Goal: Information Seeking & Learning: Learn about a topic

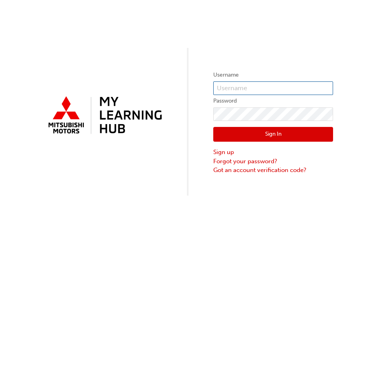
type input "0005977593"
click at [261, 129] on button "Sign In" at bounding box center [273, 134] width 120 height 15
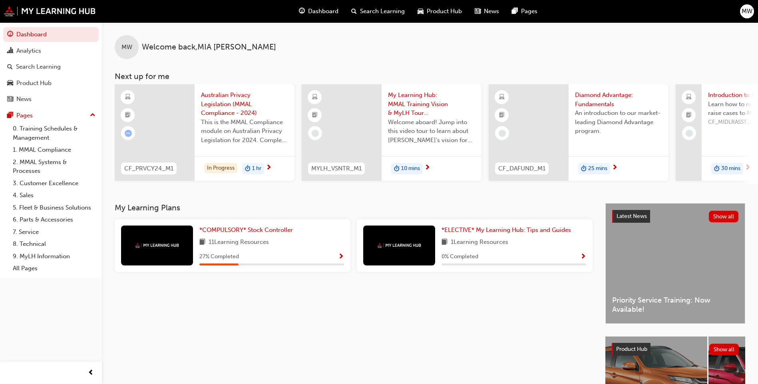
click at [339, 260] on span "Show Progress" at bounding box center [341, 257] width 6 height 7
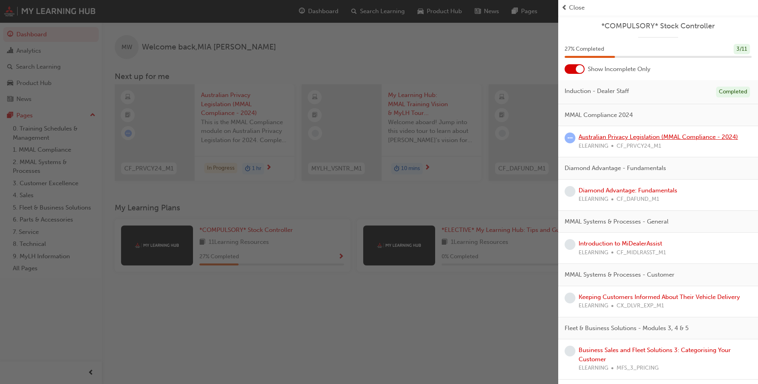
click at [377, 138] on link "Australian Privacy Legislation (MMAL Compliance - 2024)" at bounding box center [657, 136] width 159 height 7
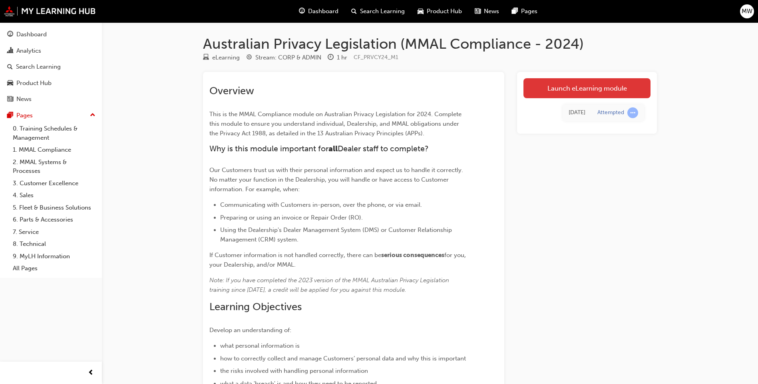
click at [377, 88] on link "Launch eLearning module" at bounding box center [586, 88] width 127 height 20
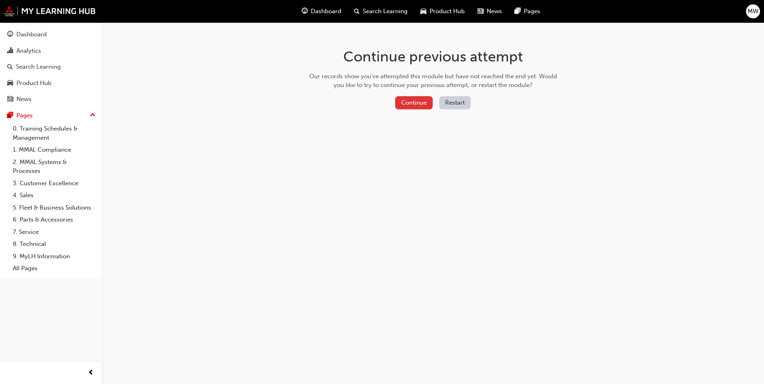
click at [377, 98] on button "Continue" at bounding box center [414, 102] width 38 height 13
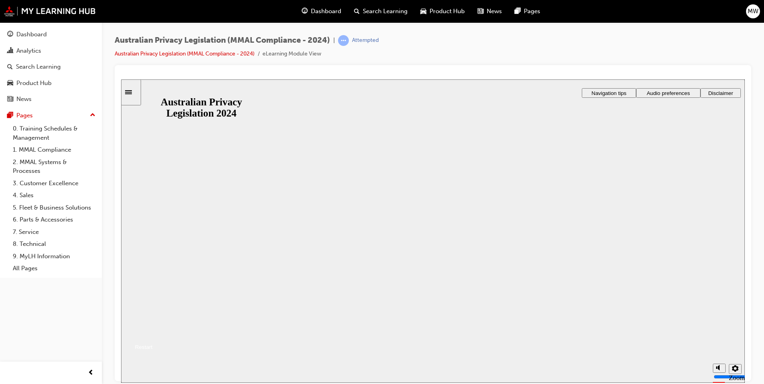
click at [153, 332] on button "Resume" at bounding box center [137, 337] width 32 height 10
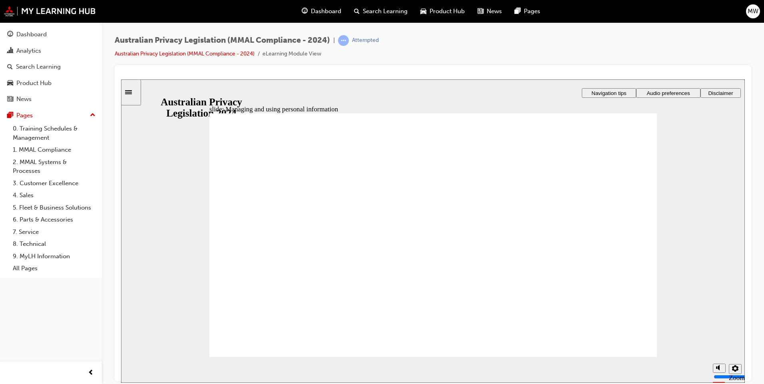
checkbox input "false"
checkbox input "true"
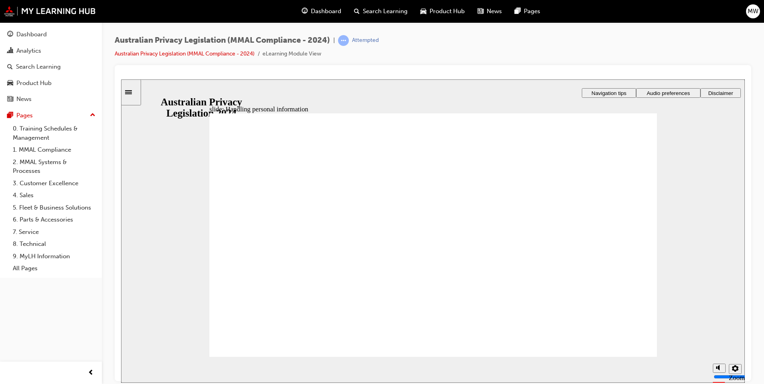
drag, startPoint x: 230, startPoint y: 267, endPoint x: 228, endPoint y: 263, distance: 4.2
checkbox input "true"
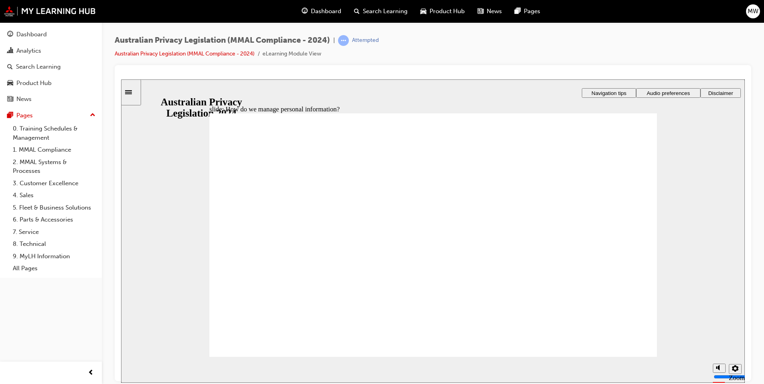
drag, startPoint x: 382, startPoint y: 206, endPoint x: 389, endPoint y: 199, distance: 9.9
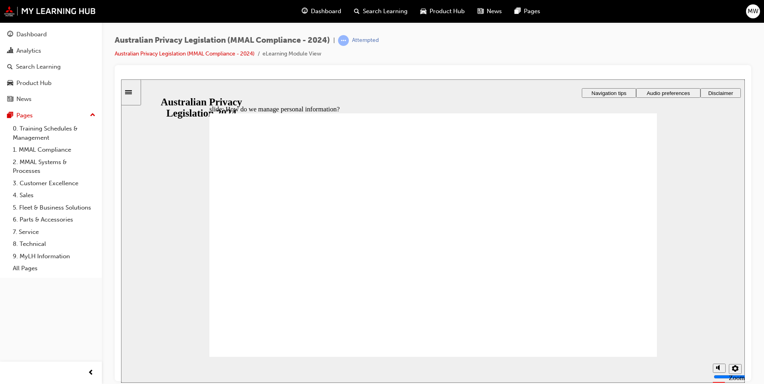
drag, startPoint x: 528, startPoint y: 215, endPoint x: 516, endPoint y: 215, distance: 11.2
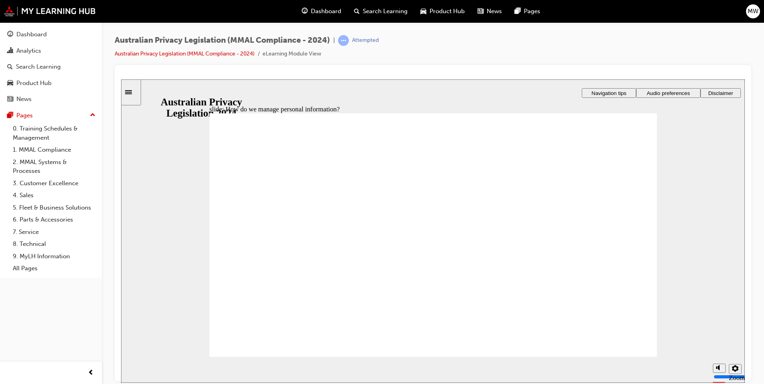
drag, startPoint x: 460, startPoint y: 293, endPoint x: 443, endPoint y: 292, distance: 16.4
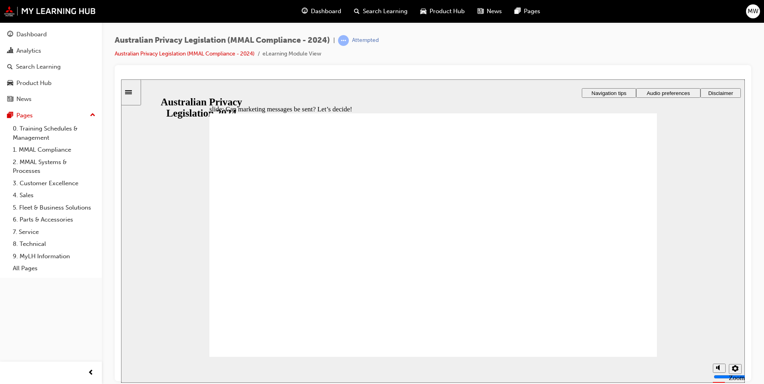
drag, startPoint x: 527, startPoint y: 245, endPoint x: 538, endPoint y: 248, distance: 11.1
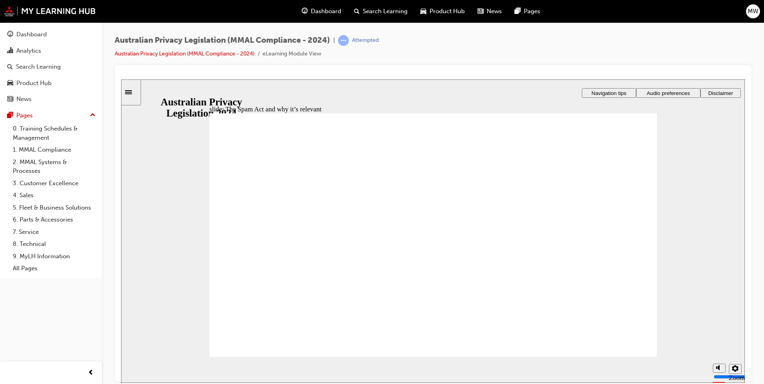
drag, startPoint x: 529, startPoint y: 212, endPoint x: 536, endPoint y: 252, distance: 39.7
radio input "true"
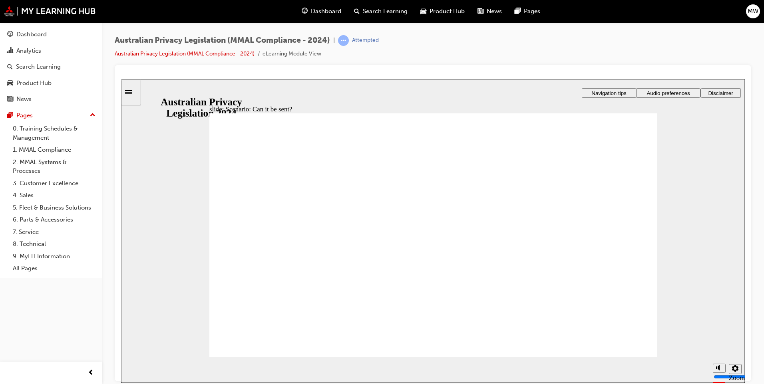
drag, startPoint x: 409, startPoint y: 219, endPoint x: 461, endPoint y: 256, distance: 63.0
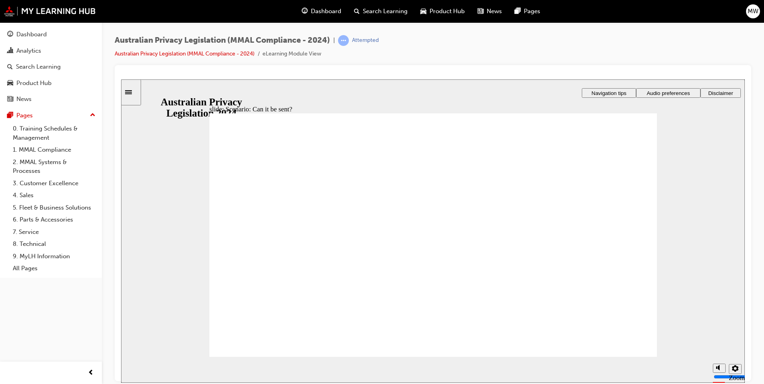
radio input "true"
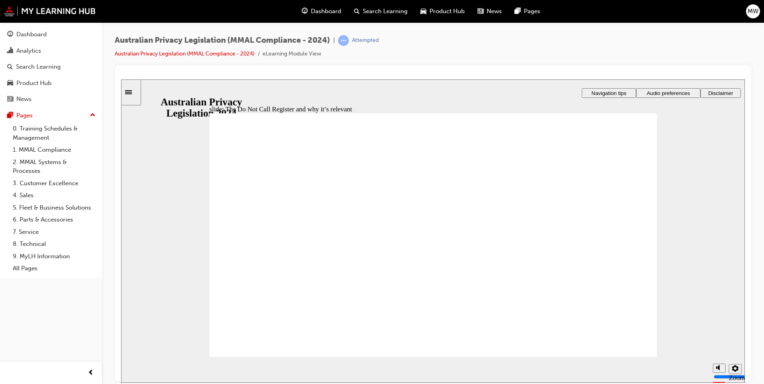
radio input "true"
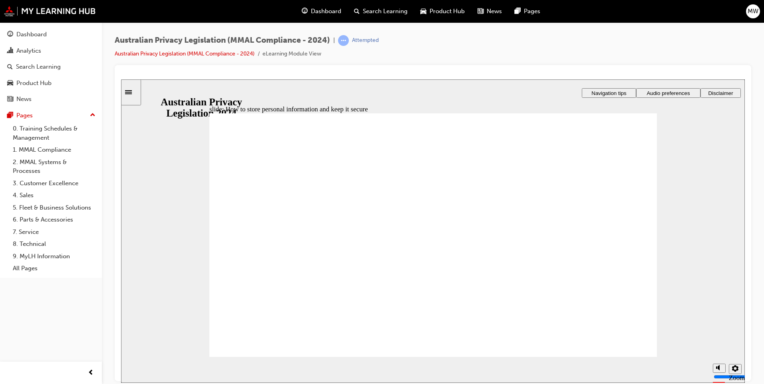
radio input "true"
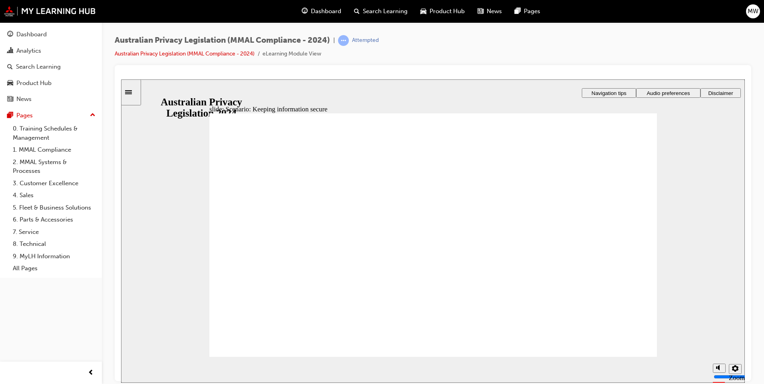
radio input "true"
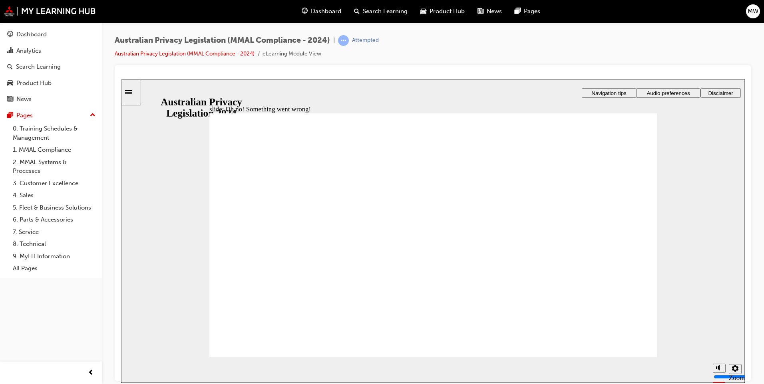
radio input "true"
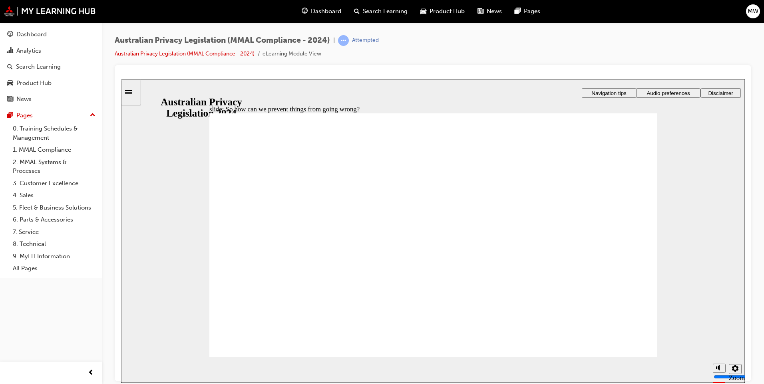
radio input "true"
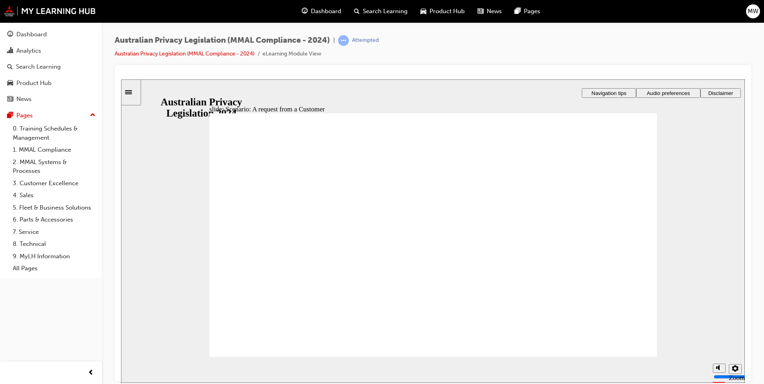
radio input "true"
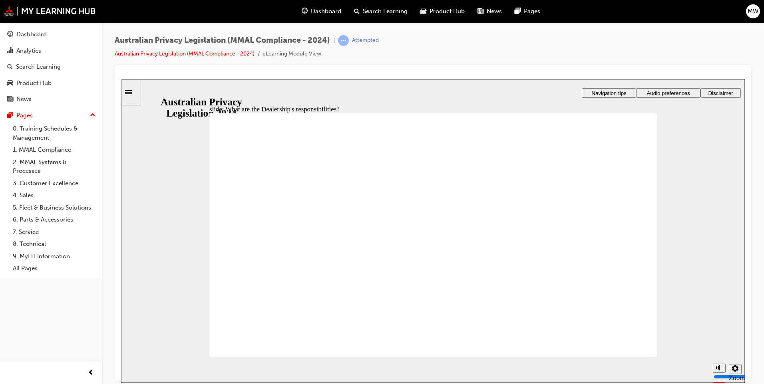
drag, startPoint x: 443, startPoint y: 199, endPoint x: 494, endPoint y: 208, distance: 51.5
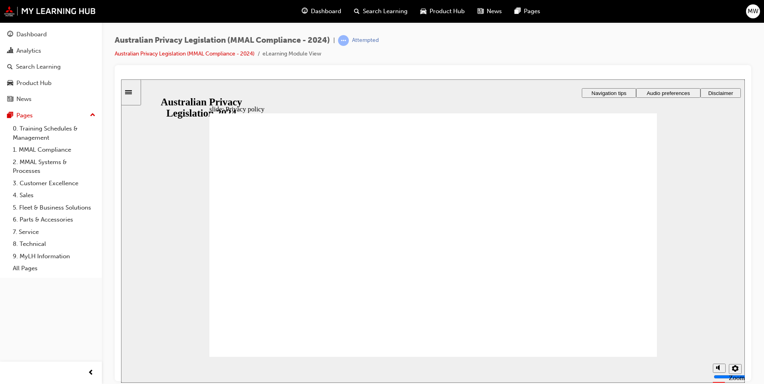
click at [377, 358] on section "Playback Speed 2 1.75 1.5 1.25 0.75" at bounding box center [432, 370] width 623 height 26
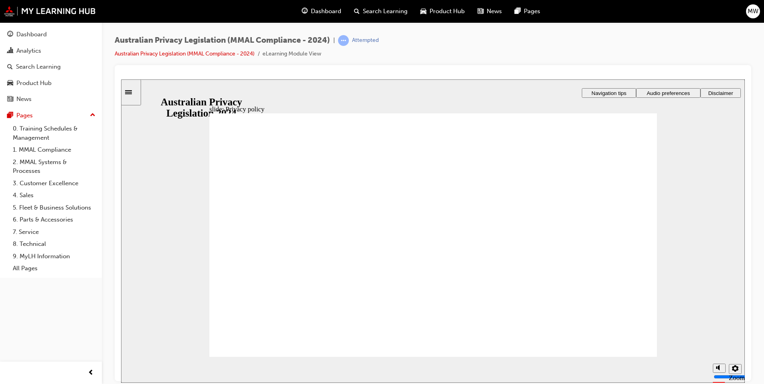
checkbox input "true"
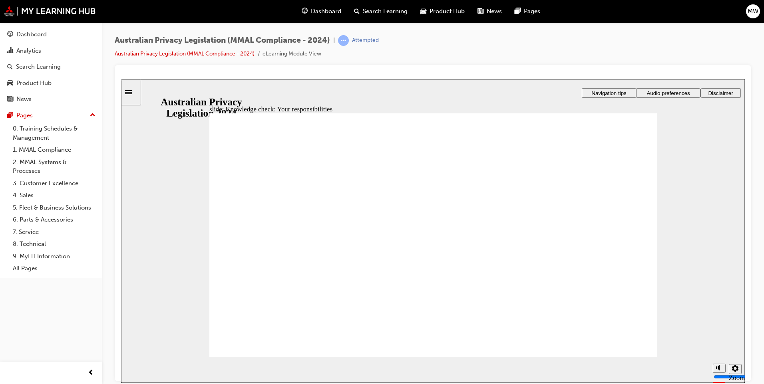
checkbox input "true"
drag, startPoint x: 257, startPoint y: 333, endPoint x: 263, endPoint y: 344, distance: 12.0
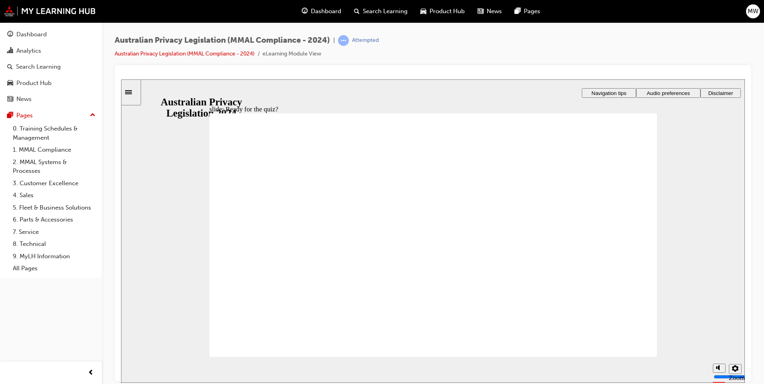
radio input "true"
